Goal: Transaction & Acquisition: Download file/media

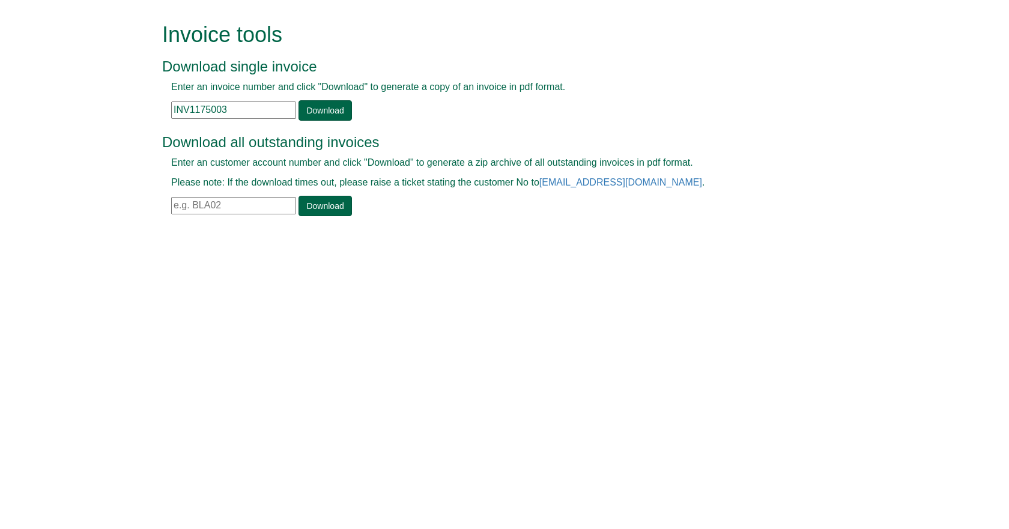
drag, startPoint x: 244, startPoint y: 106, endPoint x: 132, endPoint y: 71, distance: 117.0
click at [133, 71] on form "Invoice tools Download single invoice Enter an invoice number and click "Downlo…" at bounding box center [504, 120] width 1009 height 241
paste input "285151"
click at [315, 106] on link "Download" at bounding box center [325, 110] width 53 height 20
drag, startPoint x: 141, startPoint y: 118, endPoint x: 73, endPoint y: 139, distance: 71.1
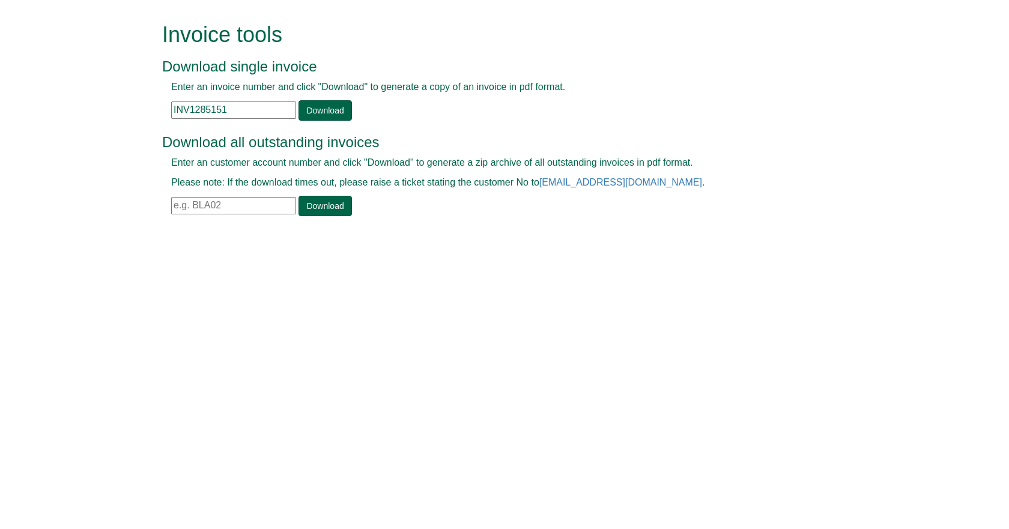
click at [83, 139] on form "Invoice tools Download single invoice Enter an invoice number and click "Downlo…" at bounding box center [504, 120] width 1009 height 241
type input "1"
paste input "INV1293577"
type input "INV1293577"
click at [318, 114] on link "Download" at bounding box center [325, 110] width 53 height 20
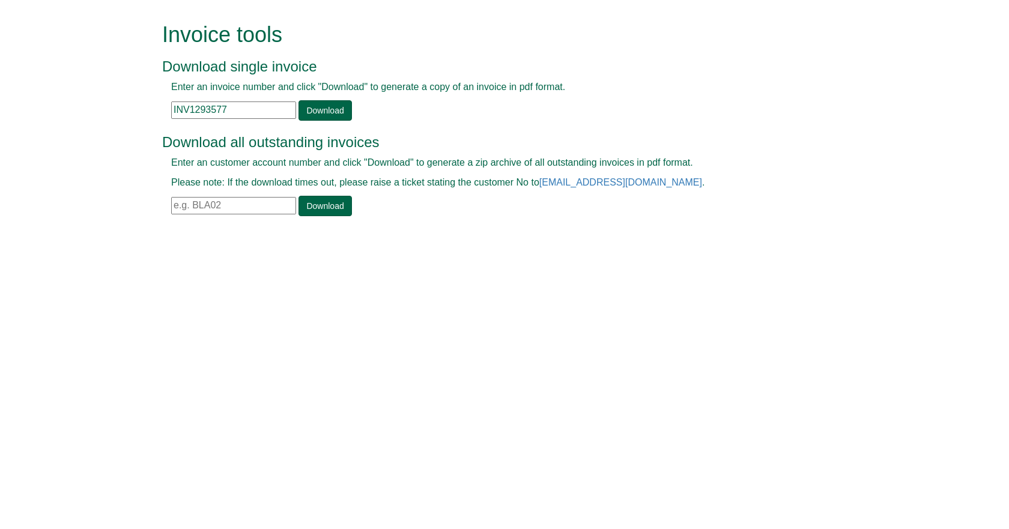
click at [245, 208] on input "text" at bounding box center [233, 205] width 125 height 17
type input "GTS16"
click at [324, 205] on link "Download" at bounding box center [325, 206] width 53 height 20
drag, startPoint x: 226, startPoint y: 114, endPoint x: 77, endPoint y: 122, distance: 149.2
click at [97, 122] on form "Invoice tools Download single invoice Enter an invoice number and click "Downlo…" at bounding box center [504, 120] width 1009 height 241
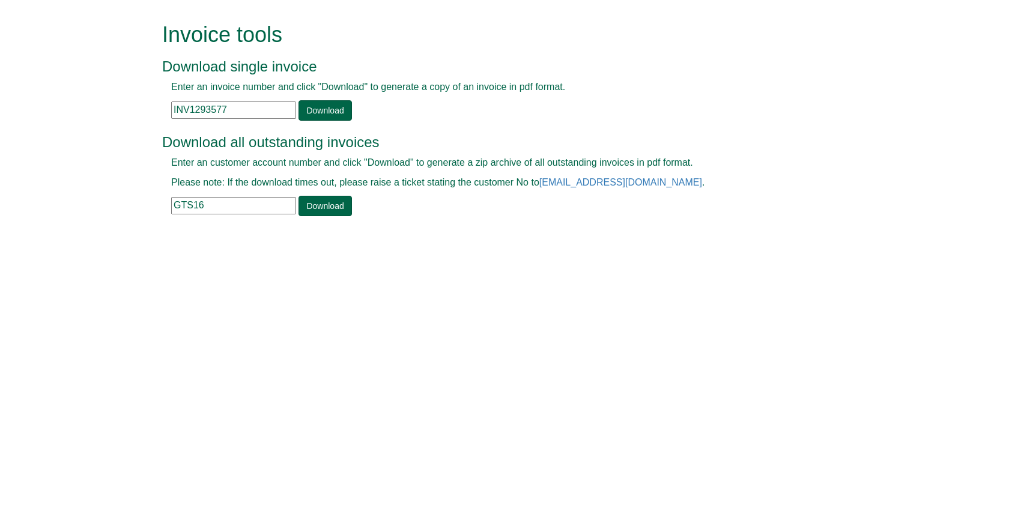
paste input "189518"
click at [311, 114] on link "Download" at bounding box center [325, 110] width 53 height 20
drag, startPoint x: 240, startPoint y: 111, endPoint x: 105, endPoint y: 106, distance: 135.2
click at [115, 106] on form "Invoice tools Download single invoice Enter an invoice number and click "Downlo…" at bounding box center [504, 120] width 1009 height 241
paste input "99533"
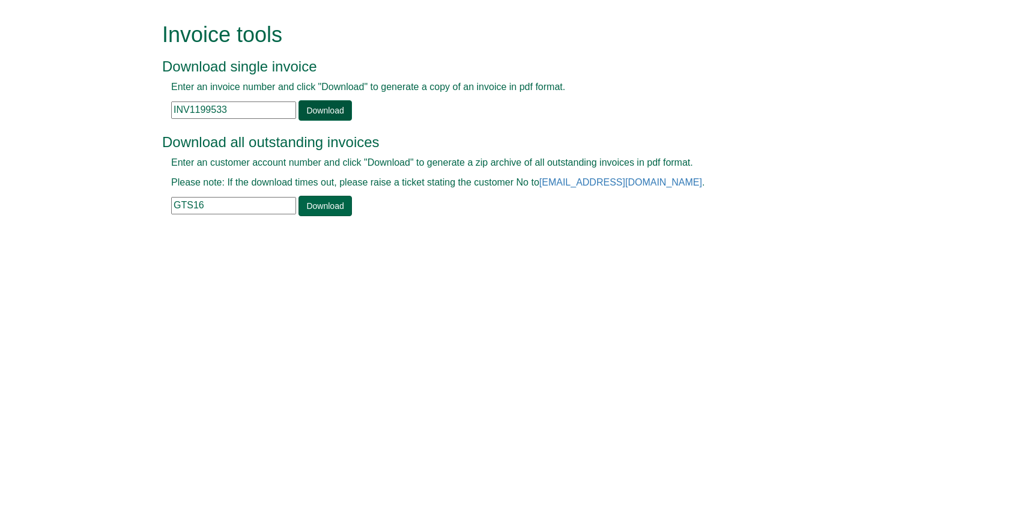
type input "INV1199533"
click at [330, 111] on link "Download" at bounding box center [325, 110] width 53 height 20
drag, startPoint x: 215, startPoint y: 207, endPoint x: 138, endPoint y: 205, distance: 77.5
click at [163, 205] on div "Enter an customer account number and click "Download" to generate a zip archive…" at bounding box center [491, 186] width 658 height 60
type input "LSD82"
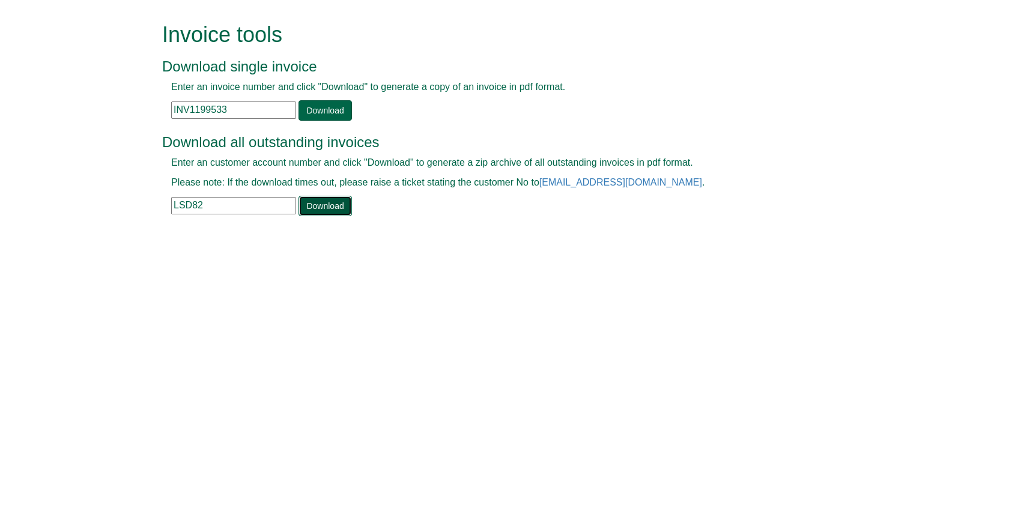
click at [342, 206] on link "Download" at bounding box center [325, 206] width 53 height 20
drag, startPoint x: 233, startPoint y: 112, endPoint x: 131, endPoint y: 124, distance: 102.8
click at [131, 124] on form "Invoice tools Download single invoice Enter an invoice number and click "Downlo…" at bounding box center [504, 120] width 1009 height 241
paste input "80607"
click at [318, 112] on link "Download" at bounding box center [325, 110] width 53 height 20
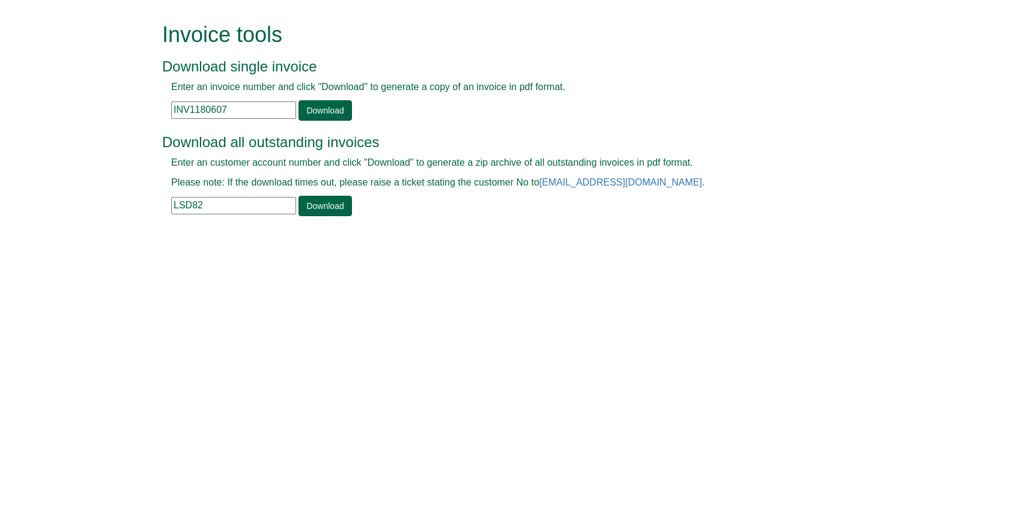
drag, startPoint x: 196, startPoint y: 112, endPoint x: 94, endPoint y: 111, distance: 102.1
click at [127, 111] on form "Invoice tools Download single invoice Enter an invoice number and click "Downlo…" at bounding box center [504, 120] width 1009 height 241
paste input "374066"
type input "INV1374066"
click at [309, 112] on link "Download" at bounding box center [325, 110] width 53 height 20
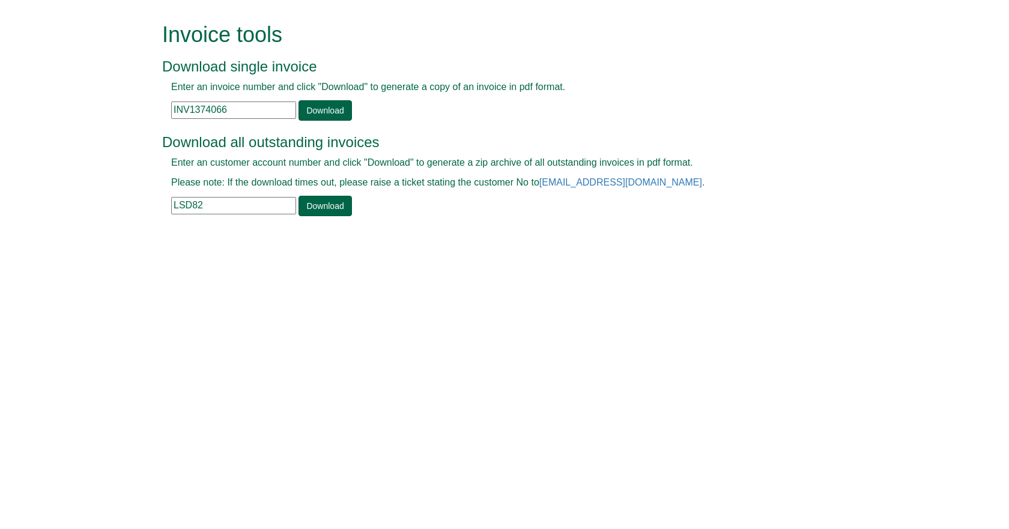
drag, startPoint x: 212, startPoint y: 198, endPoint x: 94, endPoint y: 196, distance: 117.8
click at [97, 196] on form "Invoice tools Download single invoice Enter an invoice number and click "Downlo…" at bounding box center [504, 120] width 1009 height 241
paste input "SHO59"
type input "SHO59"
click at [317, 212] on link "Download" at bounding box center [325, 206] width 53 height 20
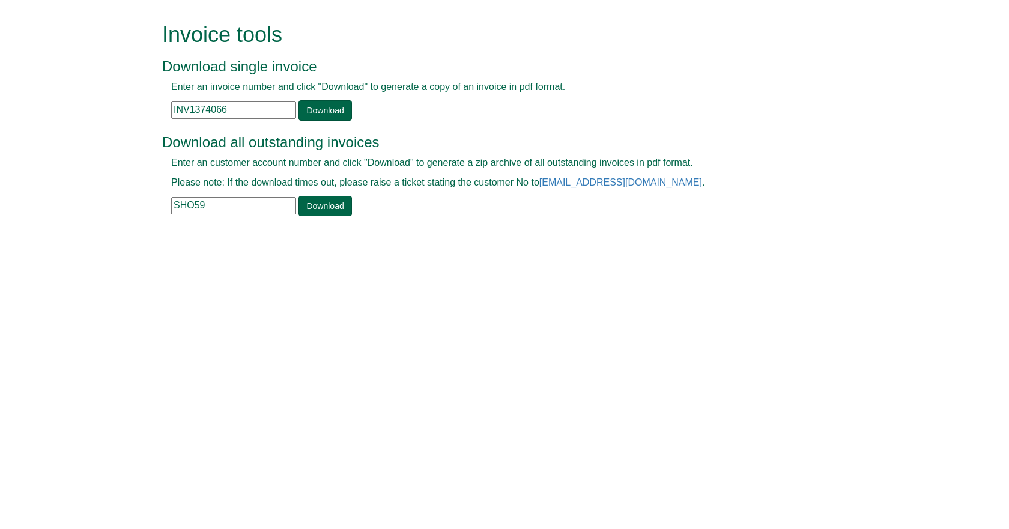
drag, startPoint x: 233, startPoint y: 107, endPoint x: -14, endPoint y: 92, distance: 247.3
click at [0, 92] on html "Invoice tools Download single invoice Enter an invoice number and click "Downlo…" at bounding box center [504, 120] width 1009 height 241
paste input "STOR002"
type input "STOR002"
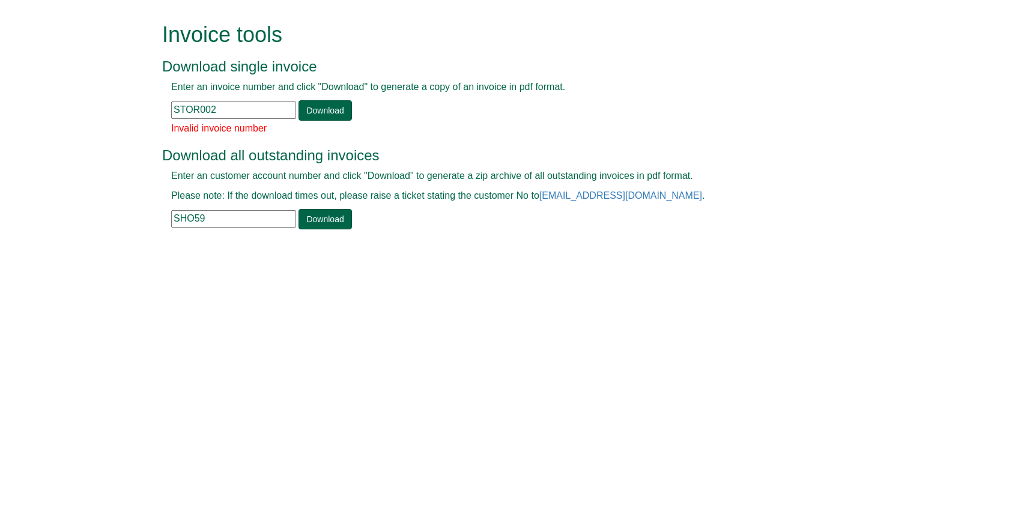
drag, startPoint x: 252, startPoint y: 109, endPoint x: 55, endPoint y: 114, distance: 197.1
click at [55, 114] on form "Invoice tools Download single invoice Enter an invoice number and click "Downlo…" at bounding box center [504, 127] width 1009 height 255
drag, startPoint x: 234, startPoint y: 220, endPoint x: -38, endPoint y: 240, distance: 272.2
click at [0, 240] on html "Invoice tools Download single invoice Enter an invoice number and click "Downlo…" at bounding box center [504, 127] width 1009 height 255
paste input "TOR002"
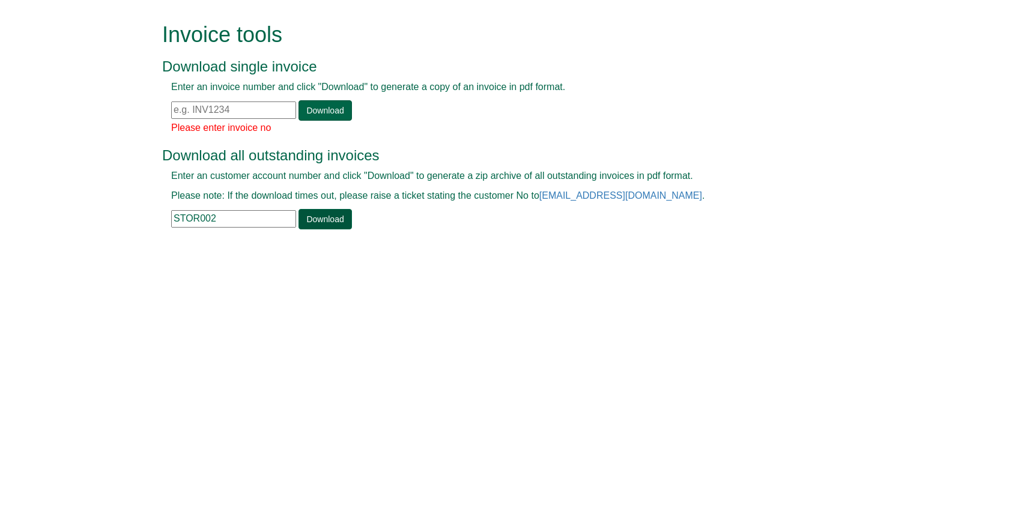
type input "STOR002"
click at [299, 215] on link "Download" at bounding box center [325, 219] width 53 height 20
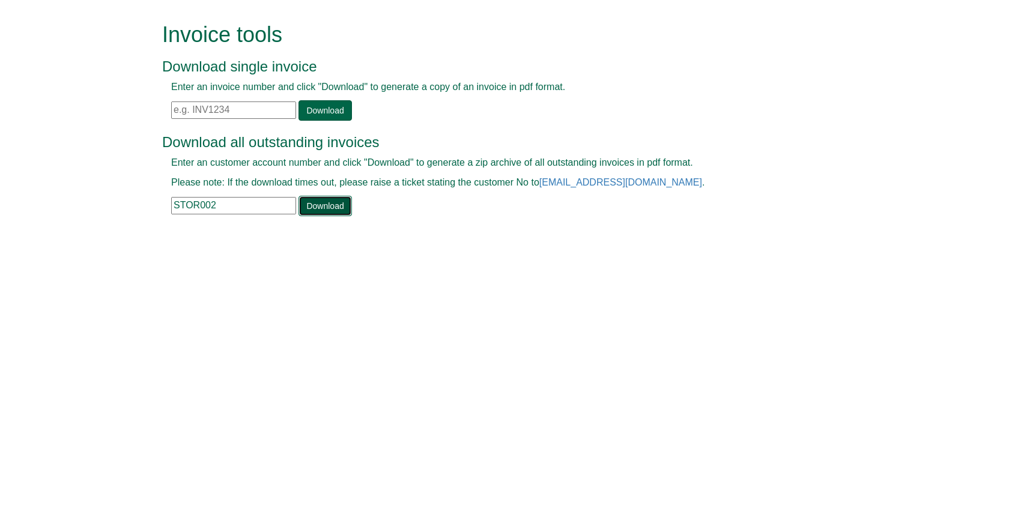
click at [326, 206] on link "Download" at bounding box center [325, 206] width 53 height 20
drag, startPoint x: 226, startPoint y: 201, endPoint x: 11, endPoint y: 187, distance: 215.5
click at [96, 187] on form "Invoice tools Download single invoice Enter an invoice number and click "Downlo…" at bounding box center [504, 120] width 1009 height 241
click at [500, 241] on html "Invoice tools Download single invoice Enter an invoice number and click "Downlo…" at bounding box center [504, 120] width 1009 height 241
click at [234, 111] on input "text" at bounding box center [233, 110] width 125 height 17
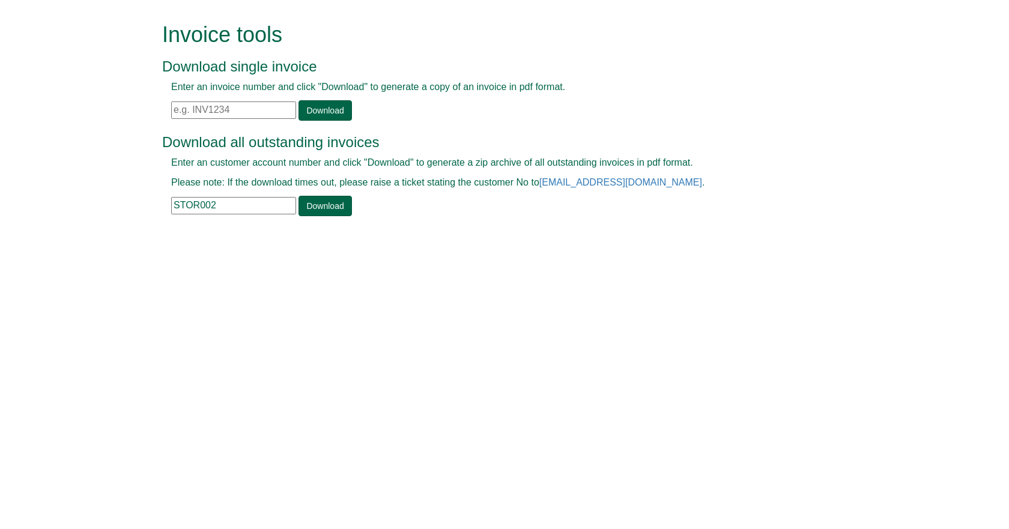
paste input "INV1368758"
click at [343, 103] on link "Download" at bounding box center [325, 110] width 53 height 20
drag, startPoint x: 235, startPoint y: 106, endPoint x: 143, endPoint y: 106, distance: 91.9
click at [145, 106] on form "Invoice tools Download single invoice Enter an invoice number and click "Downlo…" at bounding box center [504, 120] width 1009 height 241
paste input "290689"
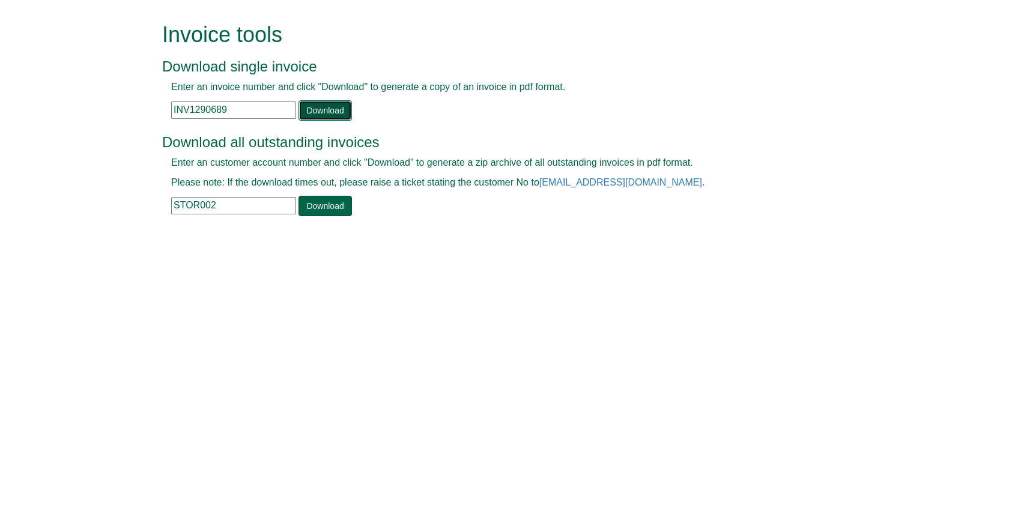
click at [300, 109] on link "Download" at bounding box center [325, 110] width 53 height 20
click at [324, 112] on link "Download" at bounding box center [325, 110] width 53 height 20
drag, startPoint x: 226, startPoint y: 114, endPoint x: 132, endPoint y: 109, distance: 95.1
click at [139, 109] on form "Invoice tools Download single invoice Enter an invoice number and click "Downlo…" at bounding box center [504, 120] width 1009 height 241
paste input "360480"
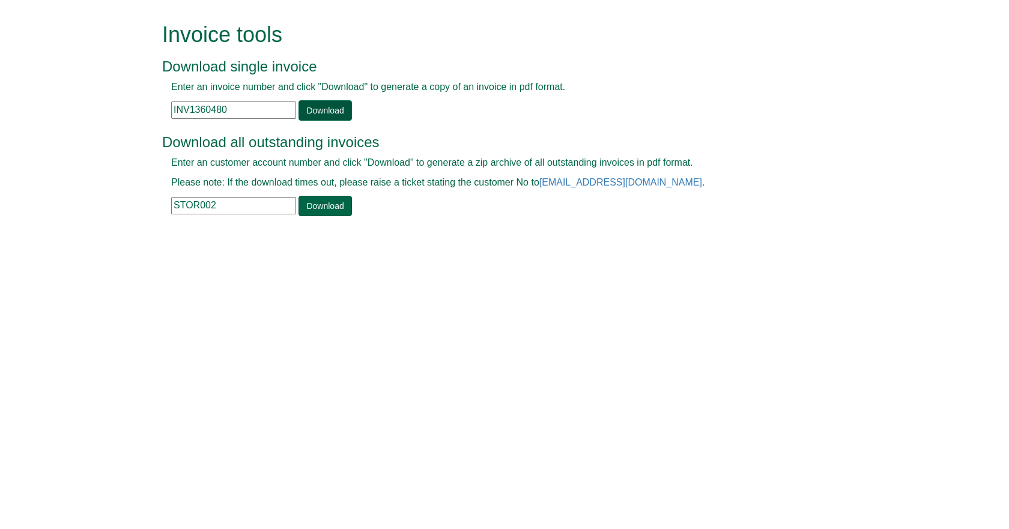
type input "INV1360480"
click at [311, 116] on link "Download" at bounding box center [325, 110] width 53 height 20
drag, startPoint x: 216, startPoint y: 210, endPoint x: 97, endPoint y: 200, distance: 119.4
click at [118, 200] on form "Invoice tools Download single invoice Enter an invoice number and click "Downlo…" at bounding box center [504, 120] width 1009 height 241
paste input "BLUC001"
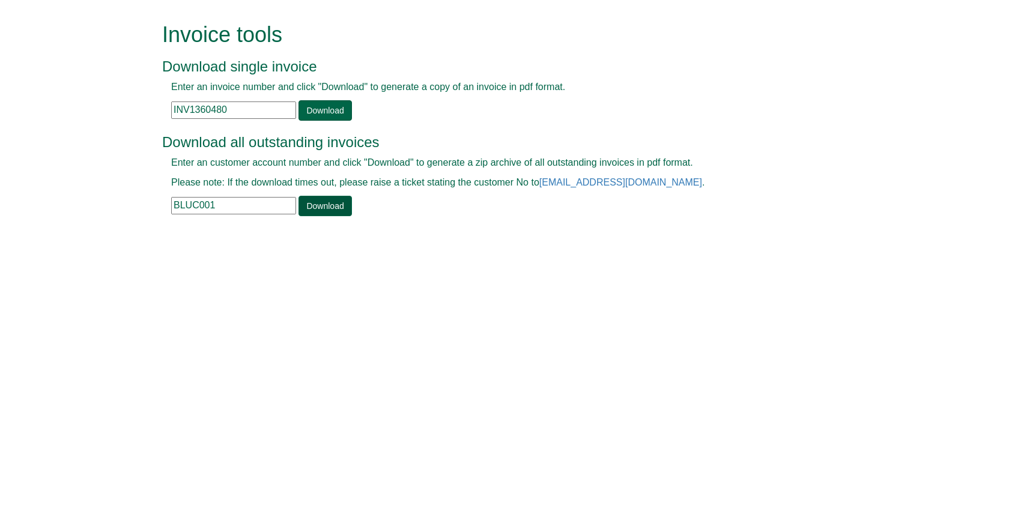
type input "BLUC001"
click at [335, 207] on link "Download" at bounding box center [325, 206] width 53 height 20
drag, startPoint x: 229, startPoint y: 110, endPoint x: 131, endPoint y: 103, distance: 98.1
click at [152, 103] on form "Invoice tools Download single invoice Enter an invoice number and click "Downlo…" at bounding box center [504, 120] width 1009 height 241
paste input "23576"
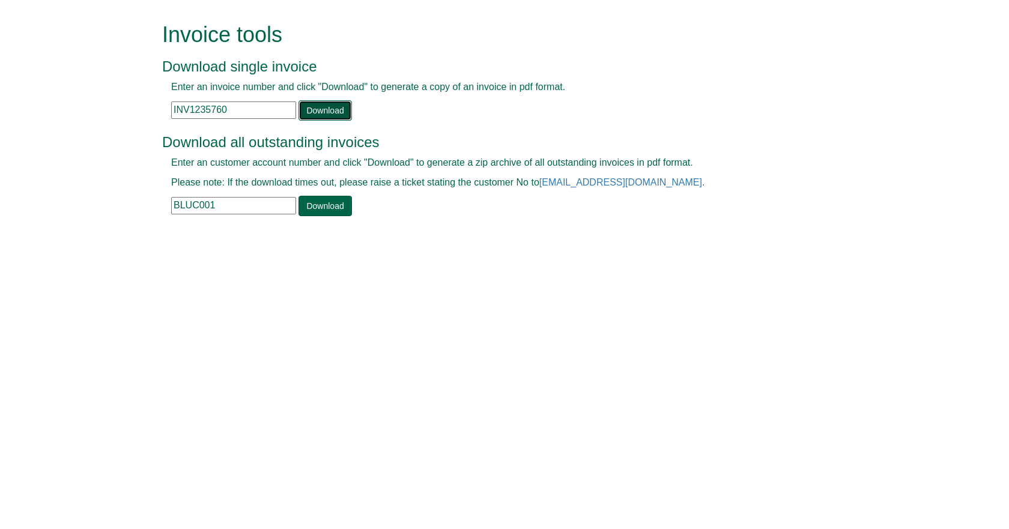
click at [314, 100] on link "Download" at bounding box center [325, 110] width 53 height 20
click at [186, 112] on input "INV1235760" at bounding box center [233, 110] width 125 height 17
paste input "INV1353079"
type input "I"
paste input "INV1353079"
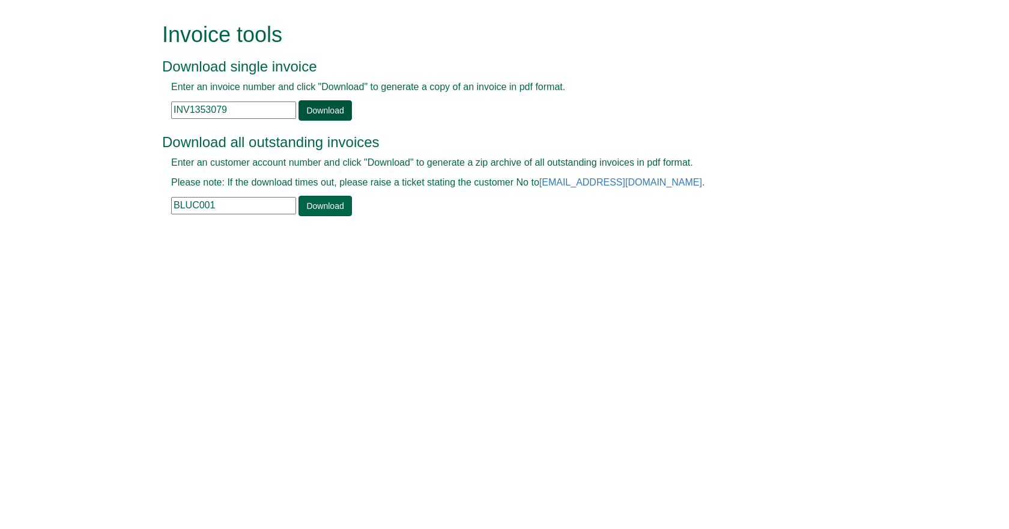
type input "INV1353079"
click at [332, 109] on link "Download" at bounding box center [325, 110] width 53 height 20
